Goal: Task Accomplishment & Management: Complete application form

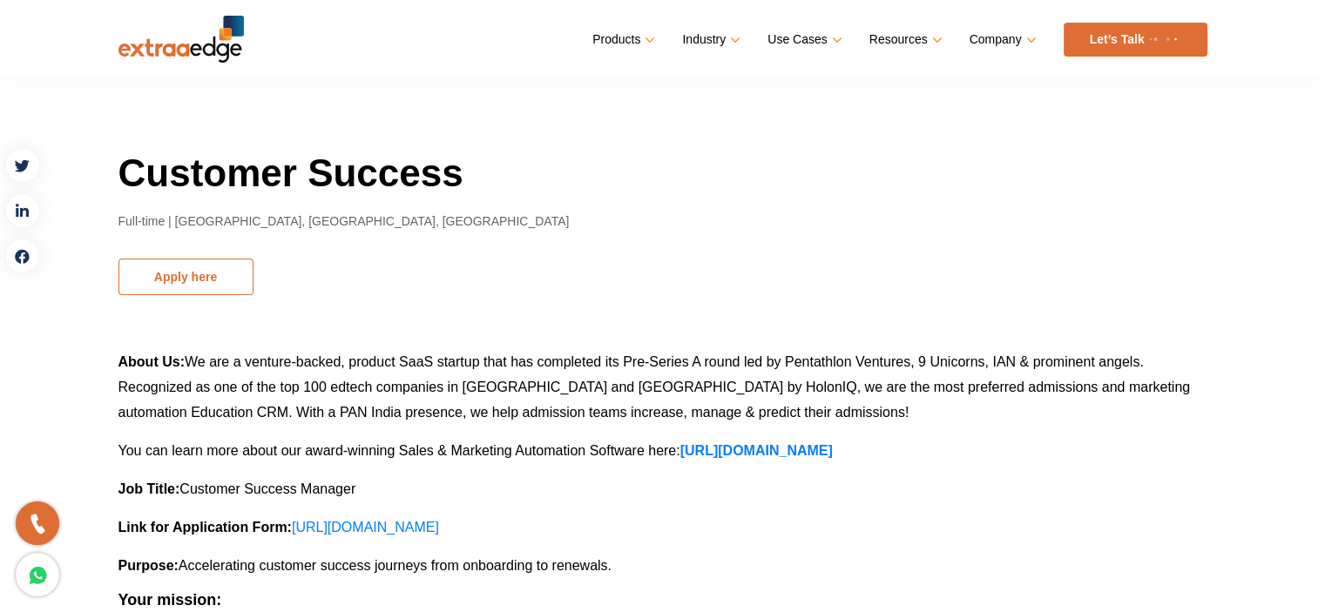
click at [189, 279] on button "Apply here" at bounding box center [185, 277] width 135 height 37
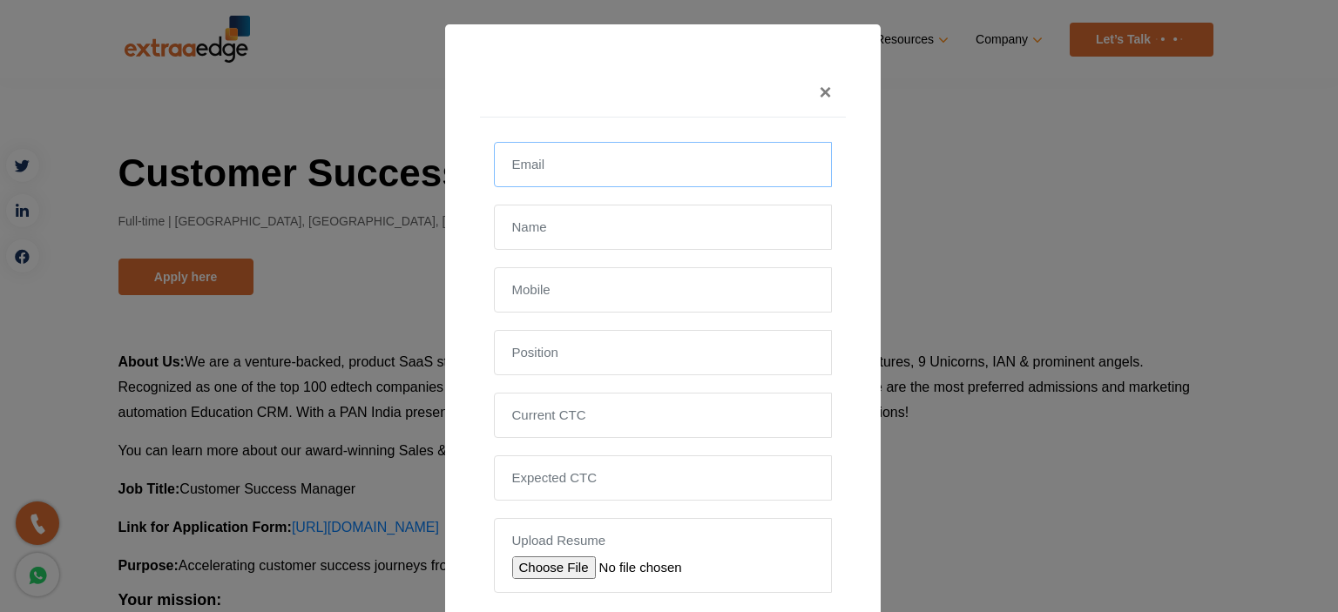
click at [537, 179] on input "email" at bounding box center [663, 164] width 338 height 45
type input "[EMAIL_ADDRESS][DOMAIN_NAME]"
click at [590, 242] on input "[PERSON_NAME]" at bounding box center [663, 227] width 338 height 45
type input "[PERSON_NAME]"
type input "8287911413"
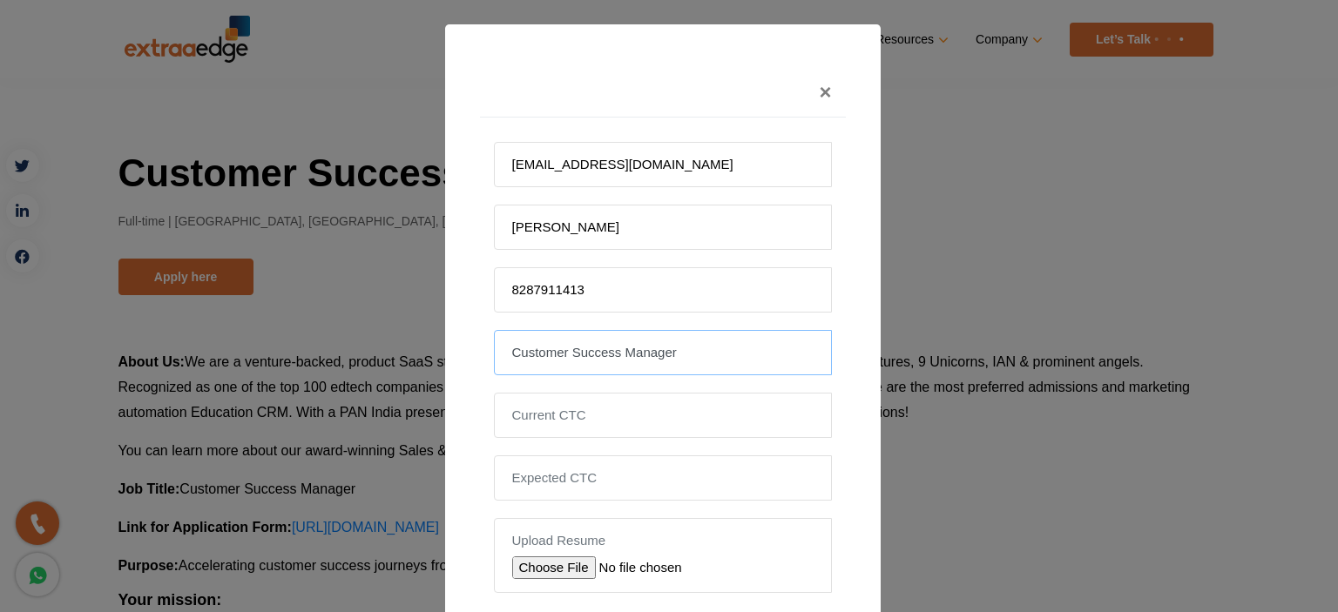
type input "Customer Success Manager"
type input "900000"
type input "1000000"
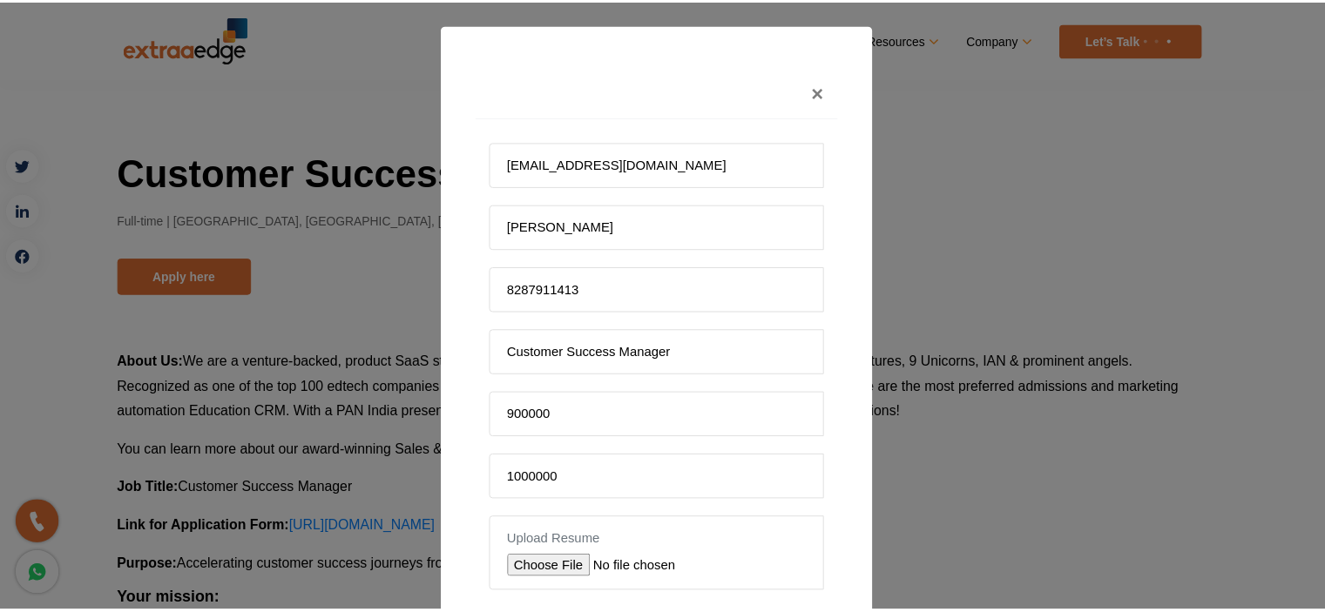
scroll to position [130, 0]
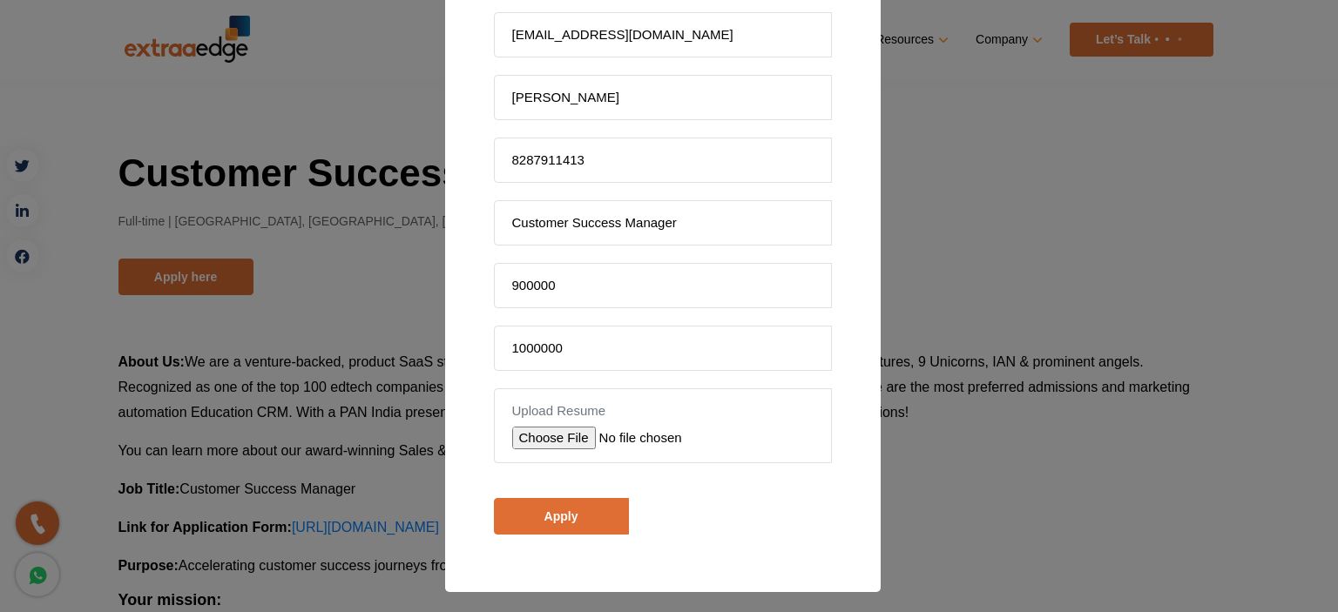
click at [554, 421] on div "Upload Resume" at bounding box center [663, 425] width 338 height 75
click at [551, 429] on input "file" at bounding box center [635, 438] width 247 height 23
type input "C:\fakepath\Rohan_Resume.pdf"
click at [521, 503] on input "Apply" at bounding box center [561, 516] width 135 height 37
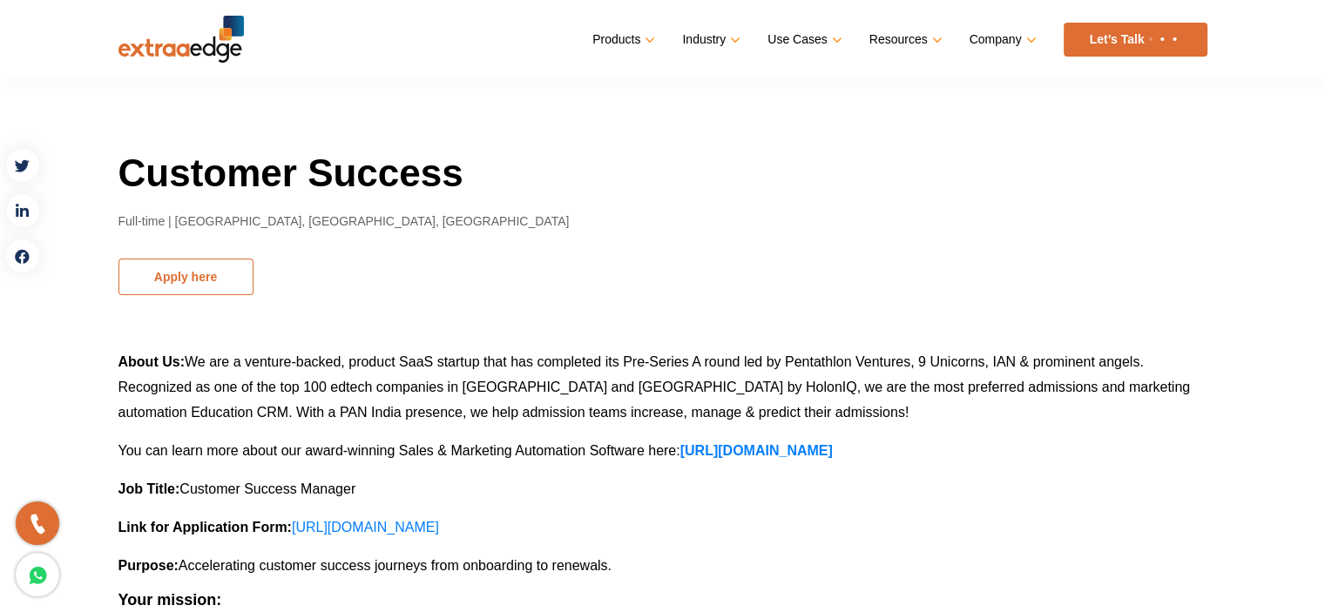
click at [187, 286] on button "Apply here" at bounding box center [185, 277] width 135 height 37
